Goal: Find specific page/section: Find specific page/section

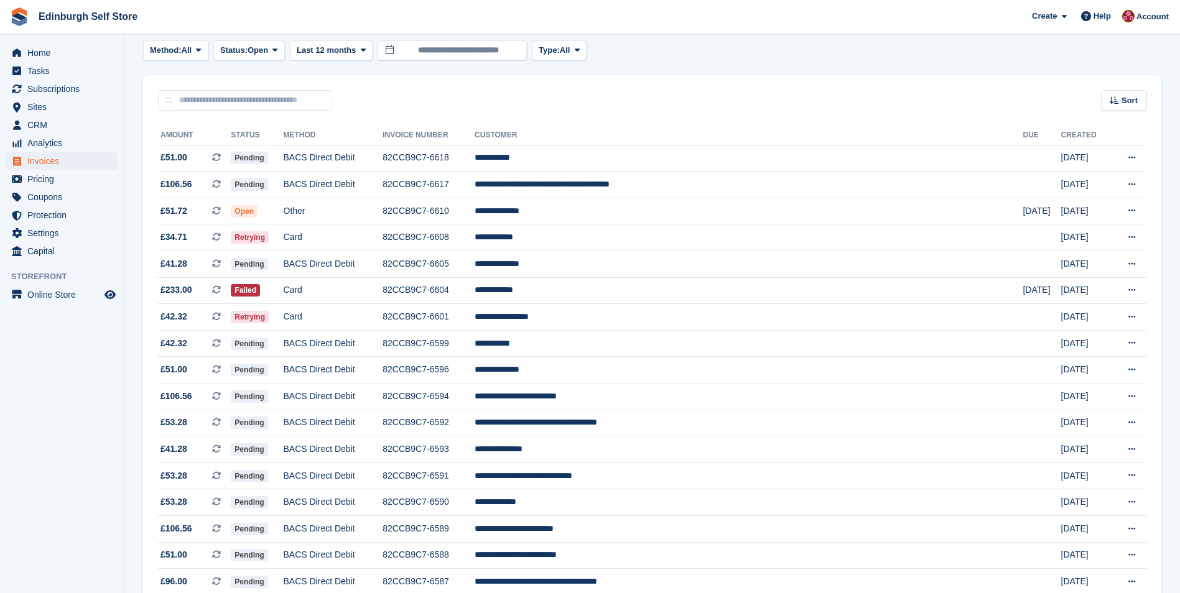
scroll to position [62, 0]
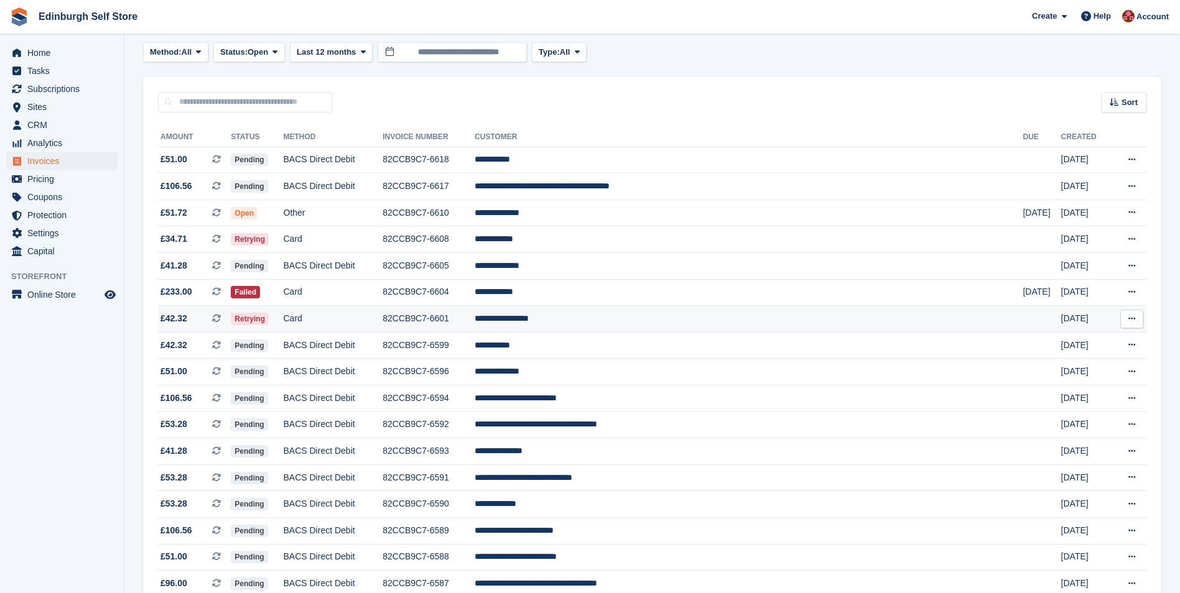
click at [620, 320] on td "**********" at bounding box center [749, 319] width 548 height 27
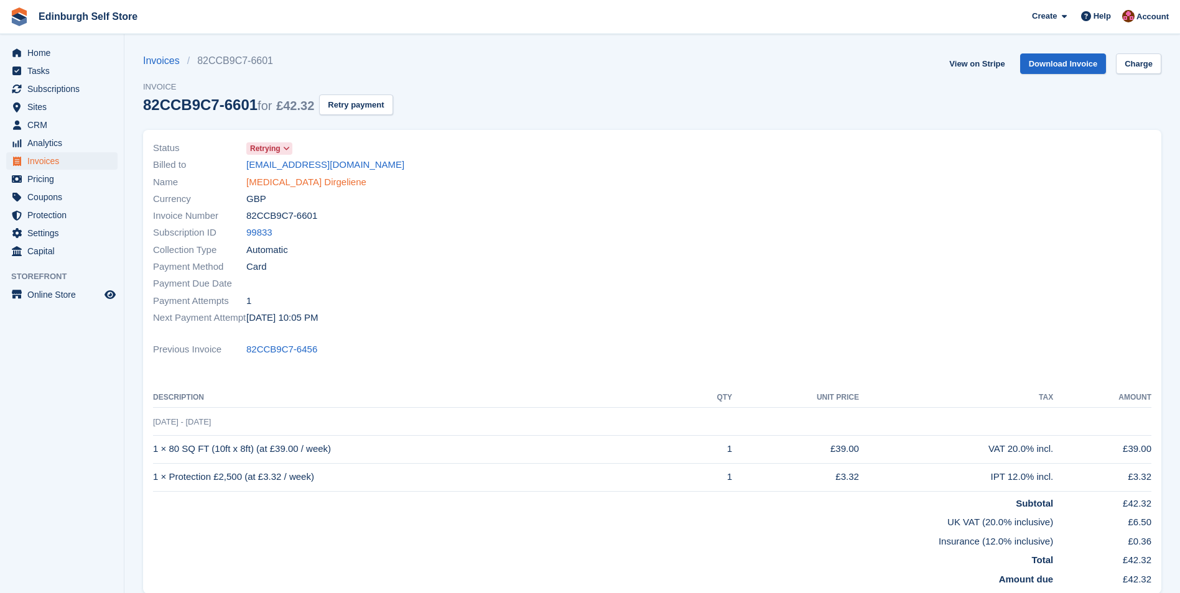
click at [283, 184] on link "Sonata Dirgeliene" at bounding box center [306, 182] width 120 height 14
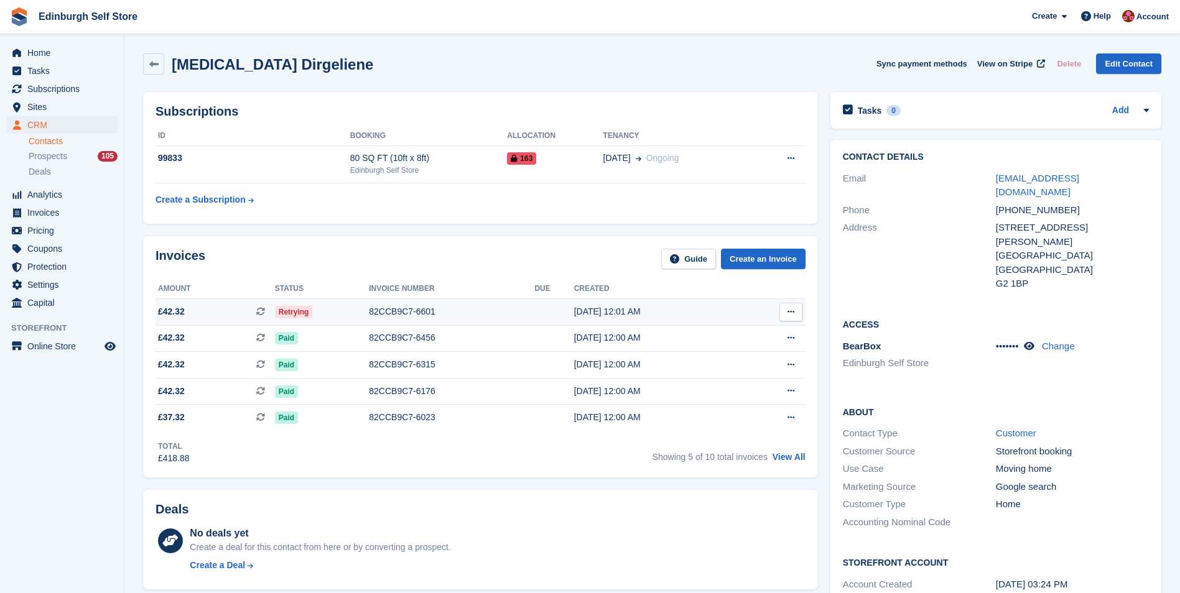
click at [402, 312] on div "82CCB9C7-6601" at bounding box center [451, 311] width 165 height 13
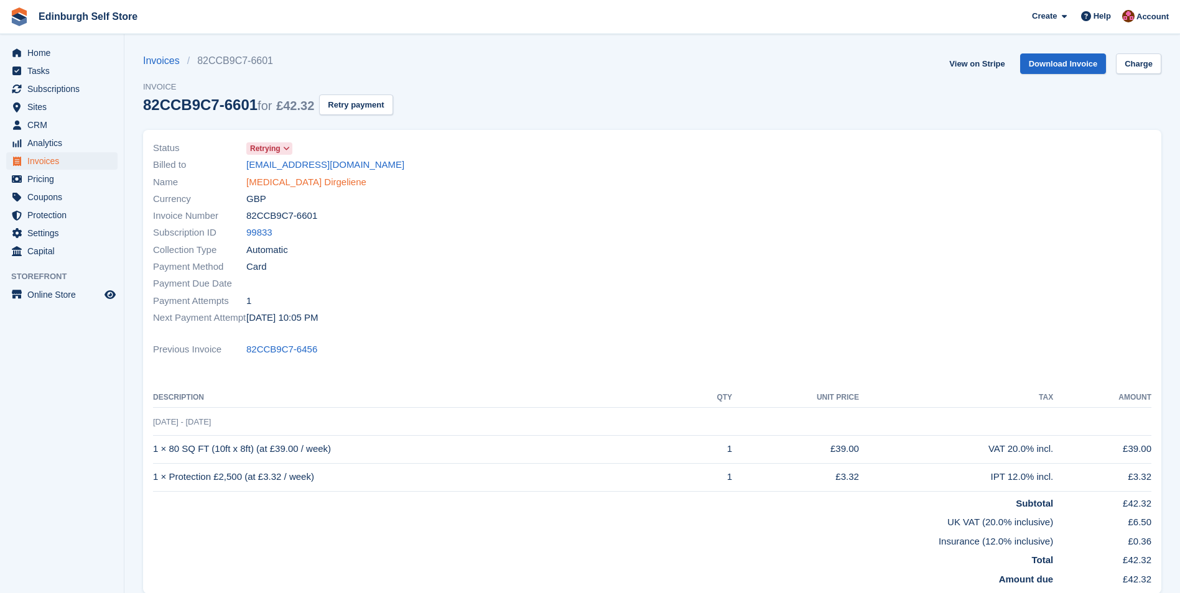
click at [298, 180] on link "Sonata Dirgeliene" at bounding box center [306, 182] width 120 height 14
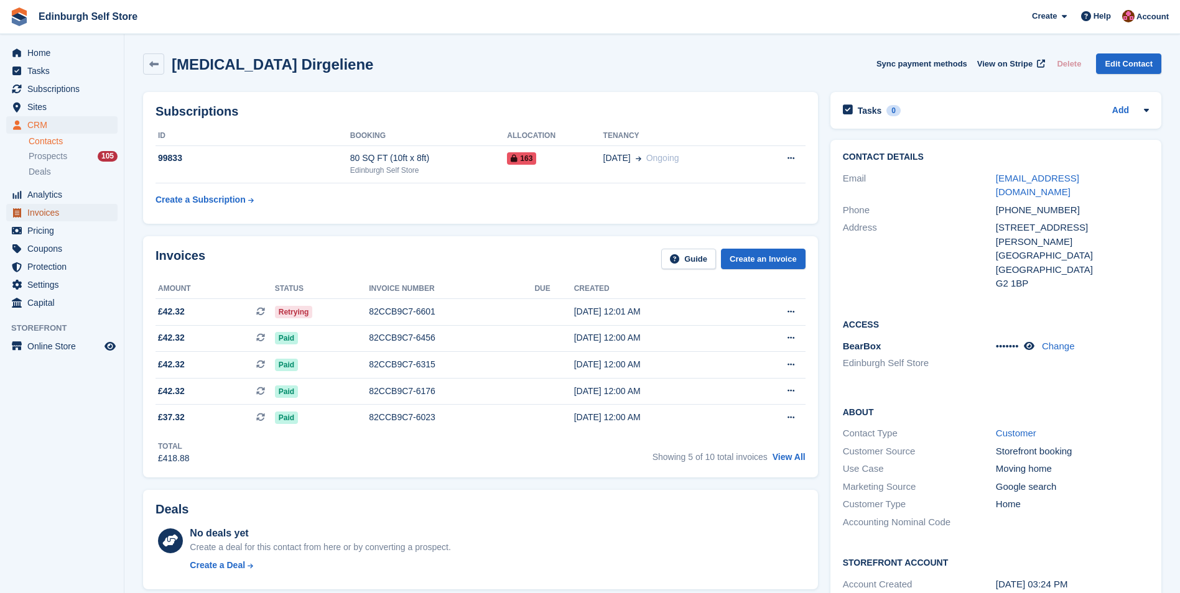
click at [80, 214] on span "Invoices" at bounding box center [64, 212] width 75 height 17
